Goal: Task Accomplishment & Management: Use online tool/utility

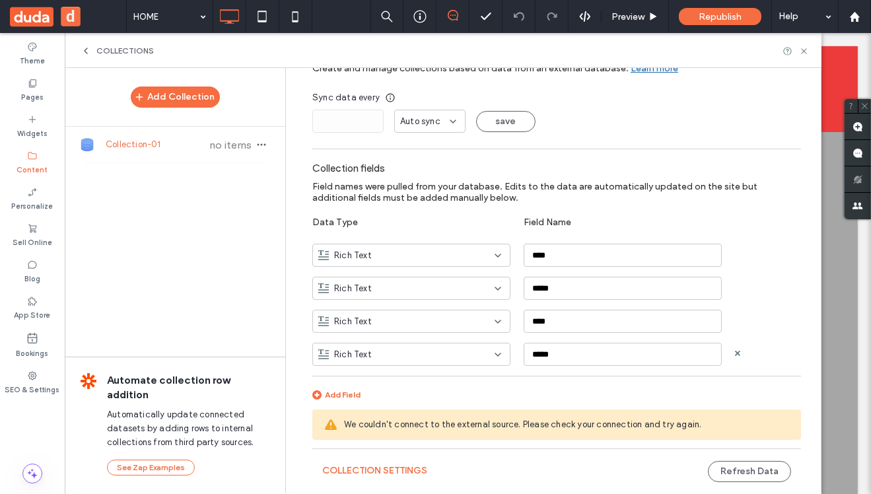
scroll to position [65, 0]
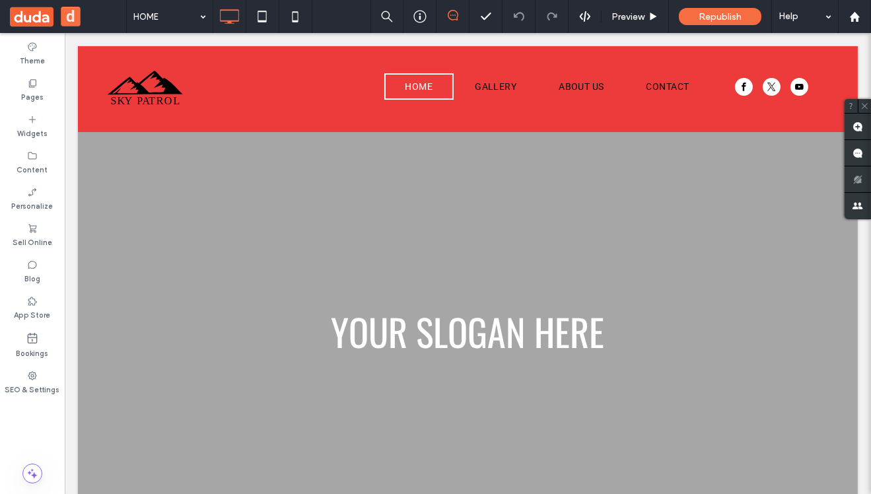
click at [28, 426] on div "Theme Pages Widgets Content Personalize Sell Online Blog App Store Bookings SEO…" at bounding box center [32, 263] width 65 height 461
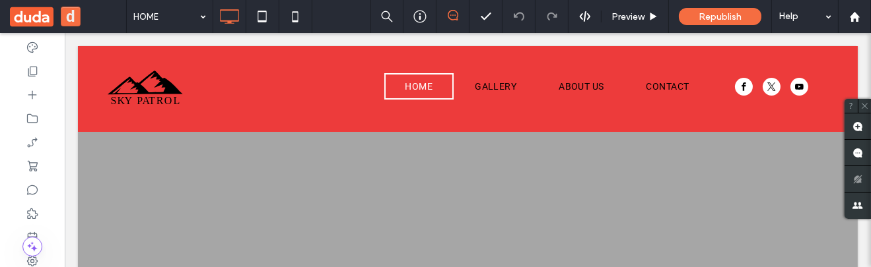
click at [70, 9] on button "d" at bounding box center [71, 17] width 20 height 20
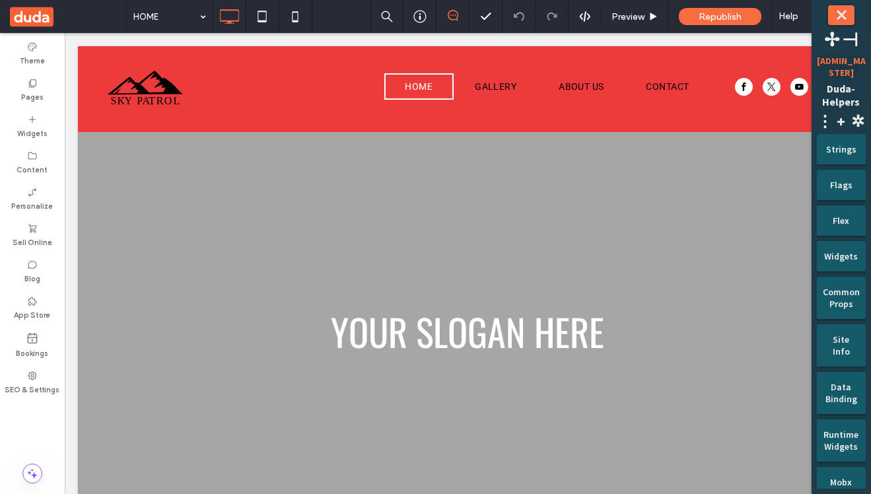
click at [838, 190] on div "Flags" at bounding box center [841, 185] width 49 height 30
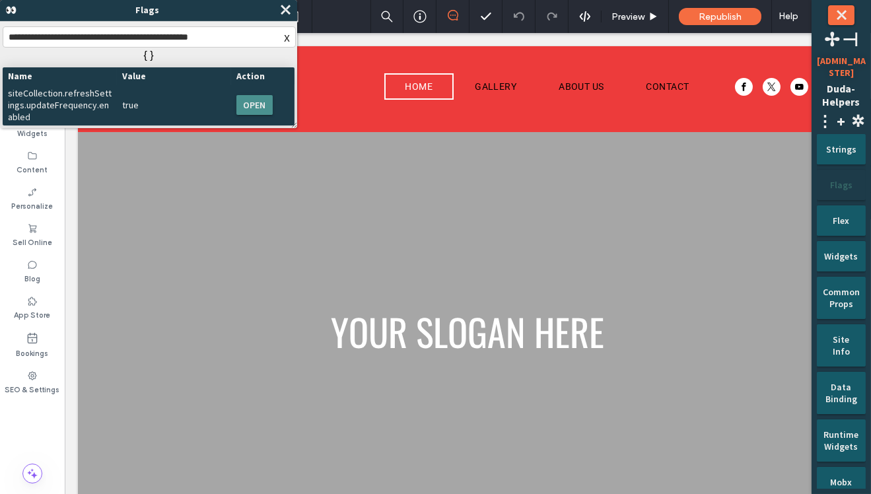
type input "**********"
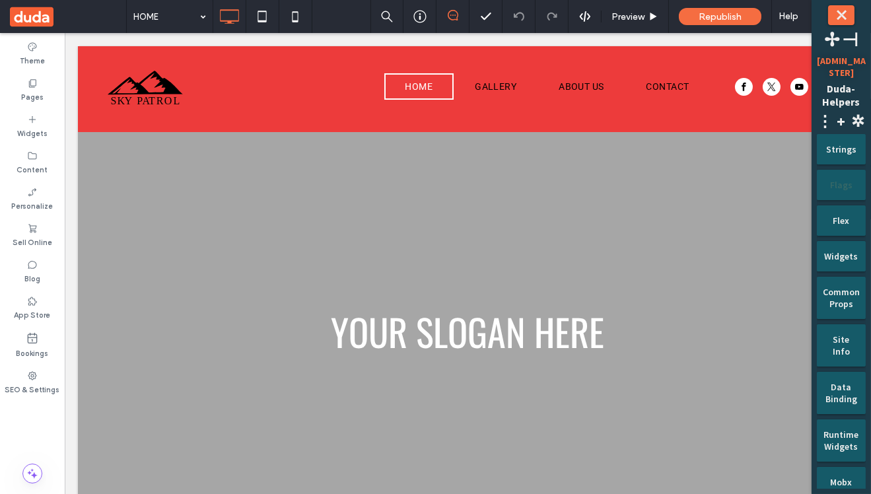
click at [840, 185] on div "Flags" at bounding box center [841, 180] width 30 height 21
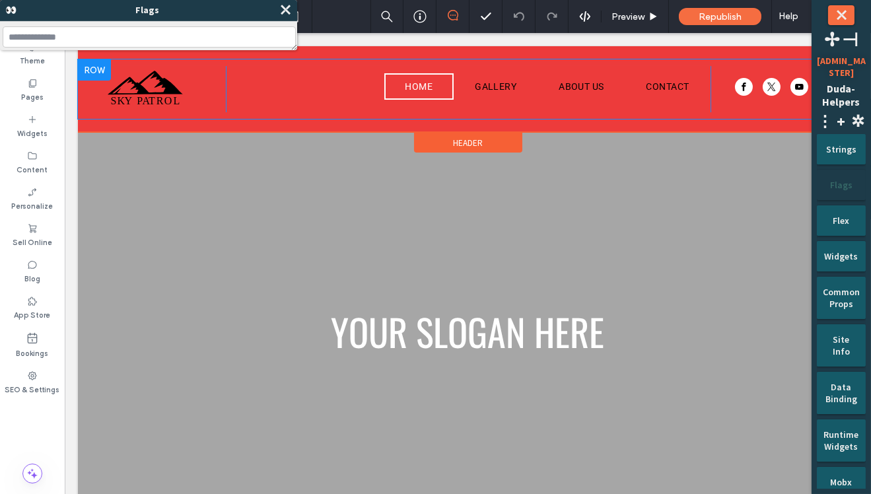
type input "**********"
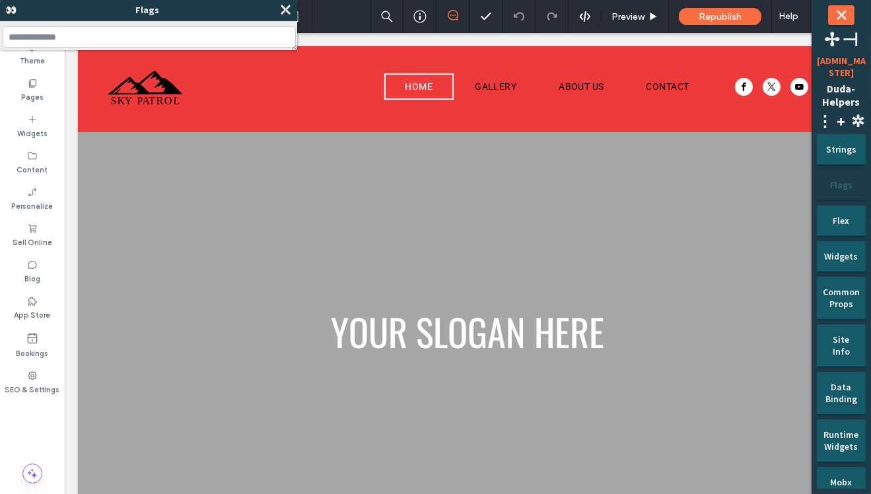
click at [88, 38] on input at bounding box center [149, 37] width 292 height 20
paste input "**********"
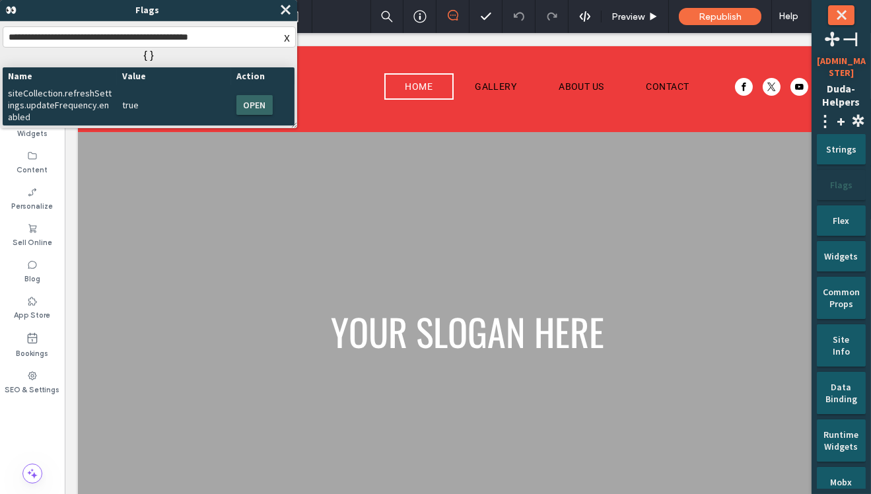
type input "**********"
click at [252, 103] on button "OPEN" at bounding box center [254, 105] width 36 height 20
type input "**********"
click at [288, 8] on span "⤬" at bounding box center [285, 10] width 13 height 16
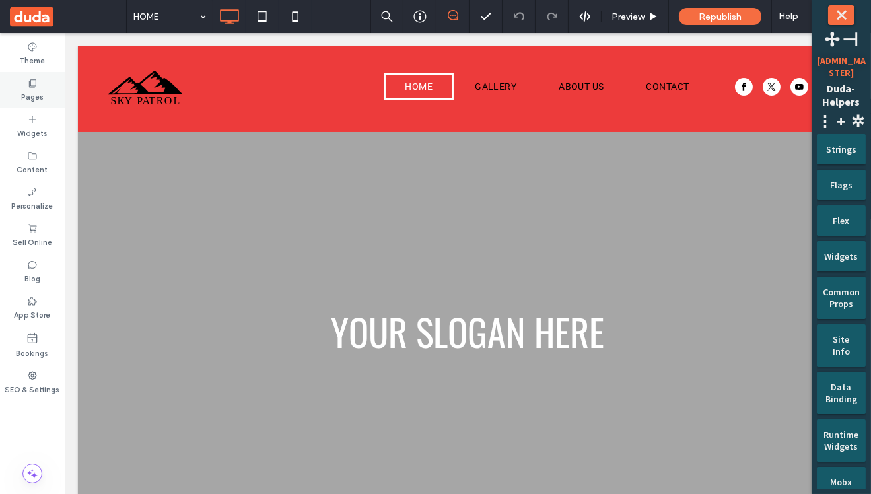
click at [33, 97] on label "Pages" at bounding box center [32, 95] width 22 height 15
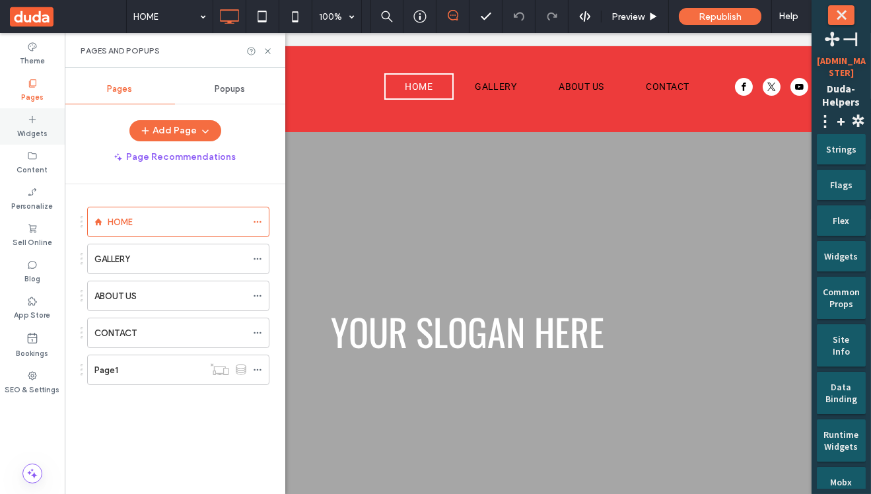
click at [29, 134] on label "Widgets" at bounding box center [32, 132] width 30 height 15
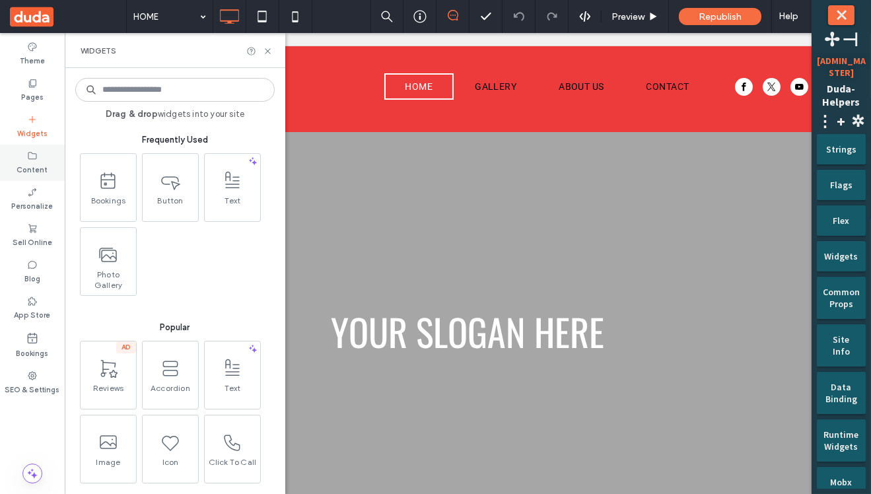
click at [26, 155] on div "Content" at bounding box center [32, 163] width 65 height 36
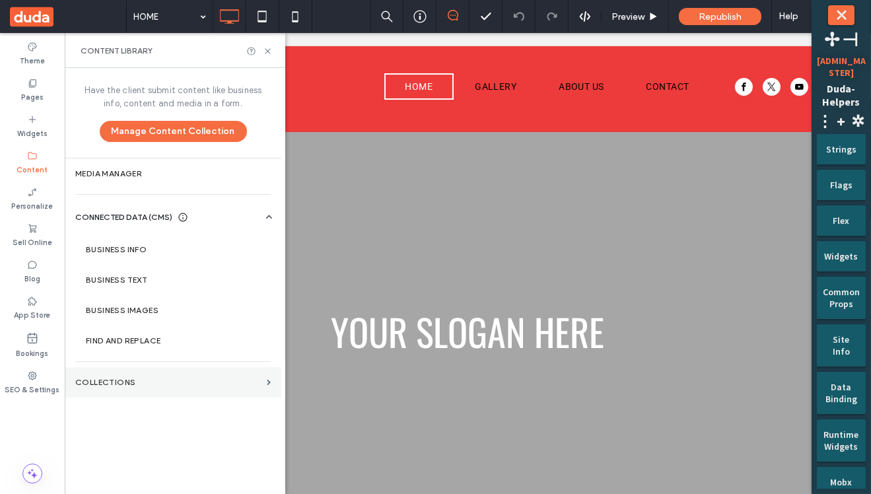
click at [129, 385] on label "Collections" at bounding box center [168, 382] width 186 height 9
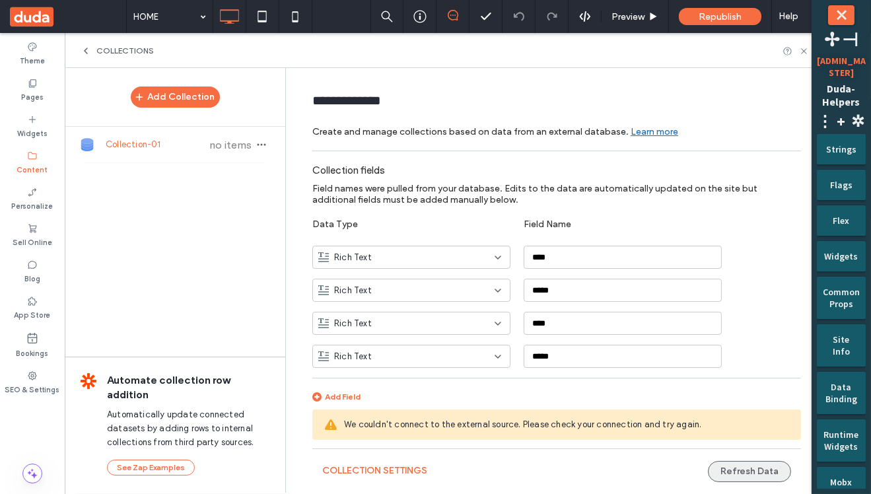
click at [744, 474] on button "Refresh Data" at bounding box center [749, 471] width 83 height 21
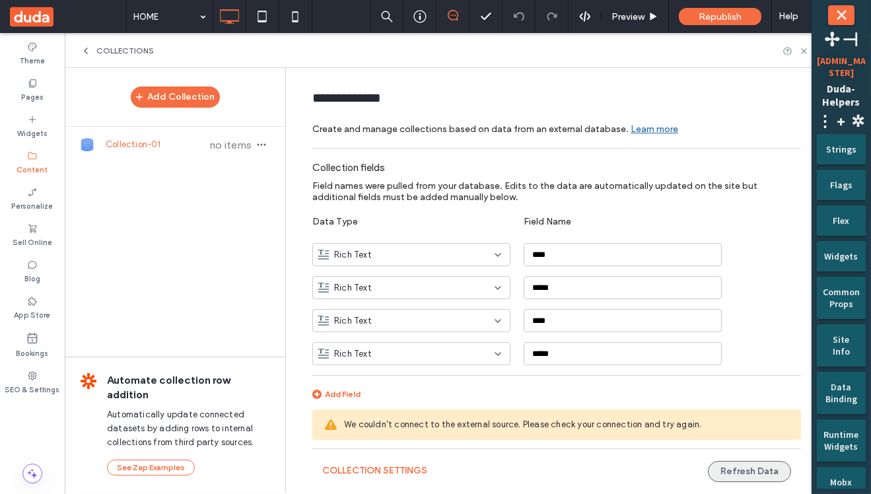
click at [754, 469] on button "Refresh Data" at bounding box center [749, 471] width 83 height 21
click at [371, 471] on button "Collection Settings" at bounding box center [374, 470] width 105 height 21
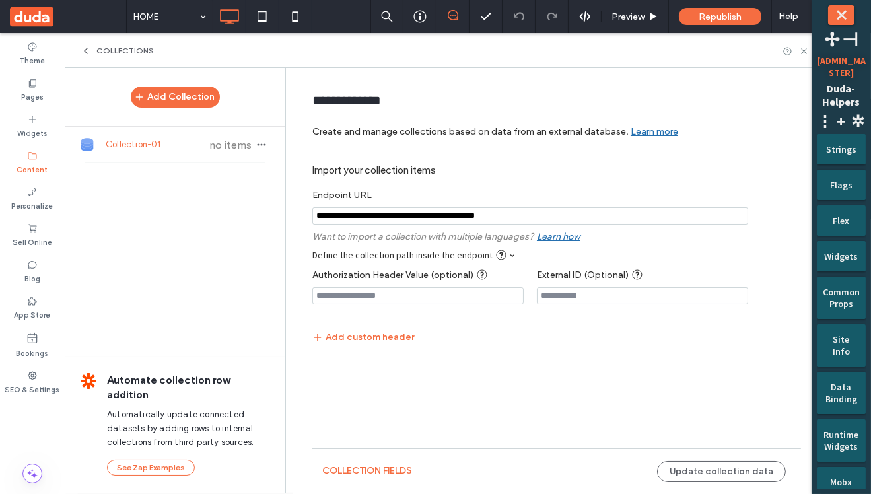
click at [564, 211] on input "notEmpty" at bounding box center [530, 215] width 436 height 17
click at [565, 220] on input "notEmpty" at bounding box center [530, 215] width 436 height 17
click at [723, 472] on button "Update collection data" at bounding box center [721, 471] width 129 height 21
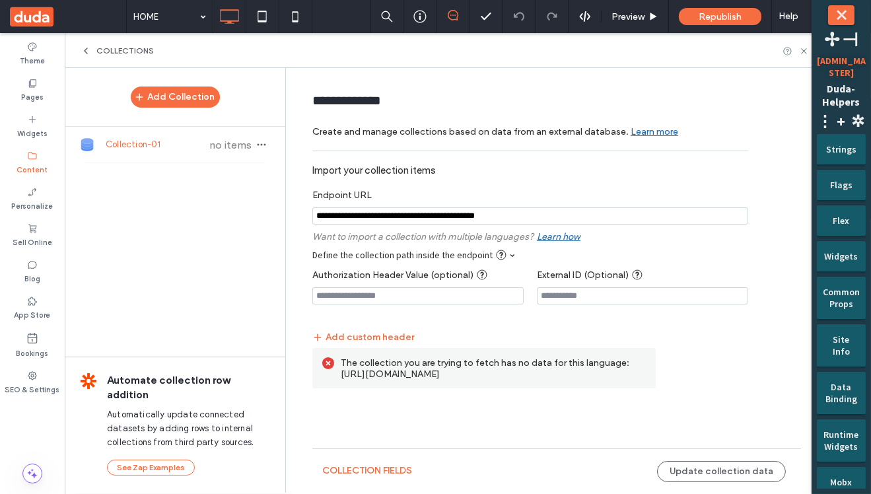
drag, startPoint x: 588, startPoint y: 377, endPoint x: 335, endPoint y: 376, distance: 252.9
click at [335, 376] on div "The collection you are trying to fetch has no data for this language: [URL][DOM…" at bounding box center [483, 368] width 343 height 40
copy label "[URL][DOMAIN_NAME]"
click at [684, 395] on form "**********" at bounding box center [557, 257] width 528 height 353
click at [619, 218] on input "notEmpty" at bounding box center [530, 215] width 436 height 17
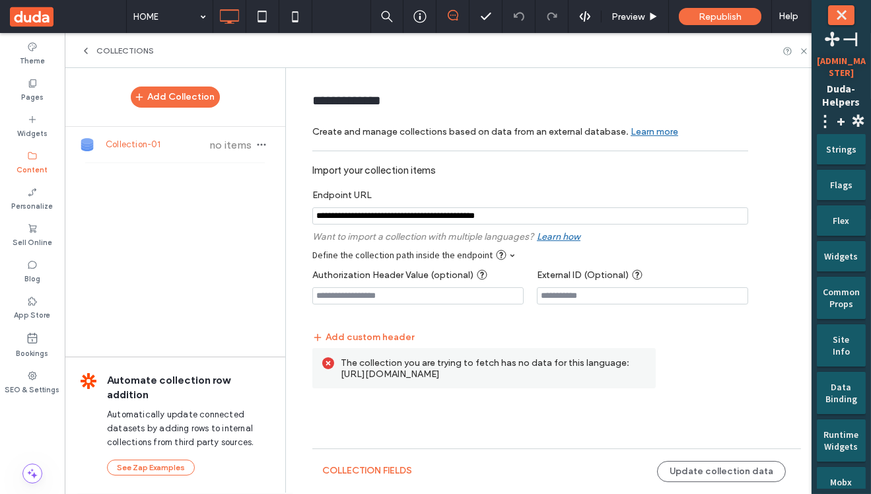
click at [619, 218] on input "notEmpty" at bounding box center [530, 215] width 436 height 17
drag, startPoint x: 584, startPoint y: 372, endPoint x: 340, endPoint y: 377, distance: 244.4
click at [339, 377] on div "The collection you are trying to fetch has no data for this language: [URL][DOM…" at bounding box center [483, 368] width 343 height 40
copy label "[URL][DOMAIN_NAME]"
